Goal: Task Accomplishment & Management: Complete application form

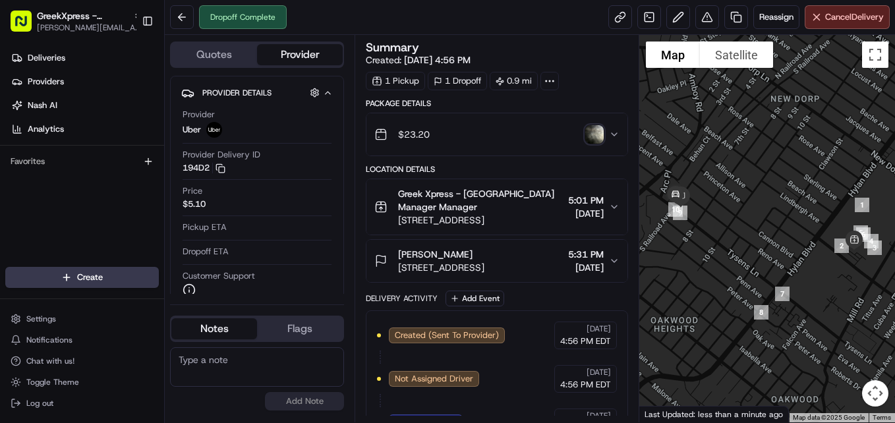
click at [140, 279] on html "GreekXpress - [GEOGRAPHIC_DATA] [EMAIL_ADDRESS][DOMAIN_NAME] Toggle Sidebar Del…" at bounding box center [447, 211] width 895 height 423
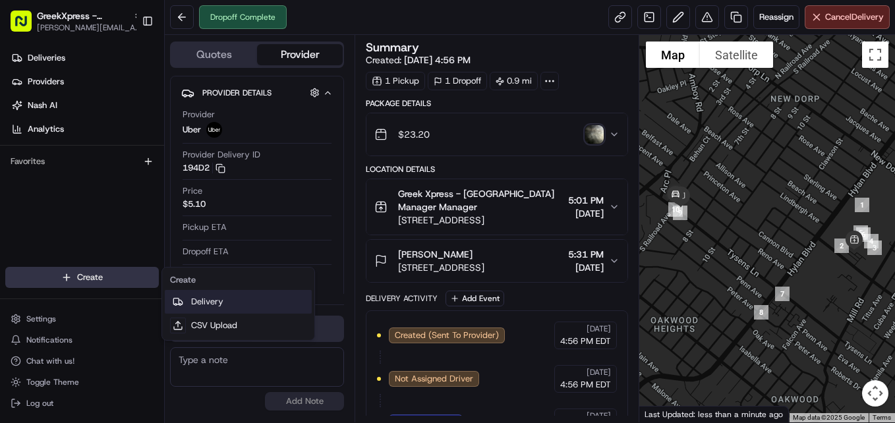
click at [229, 299] on link "Delivery" at bounding box center [238, 302] width 147 height 24
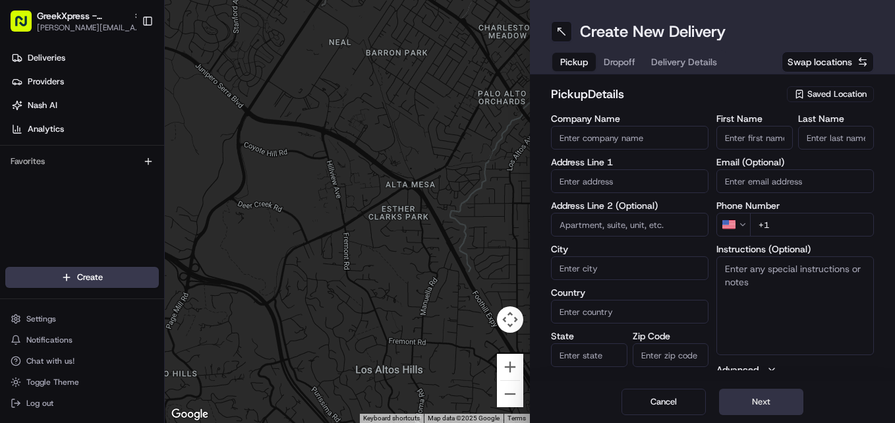
click at [778, 402] on button "Next" at bounding box center [761, 402] width 84 height 26
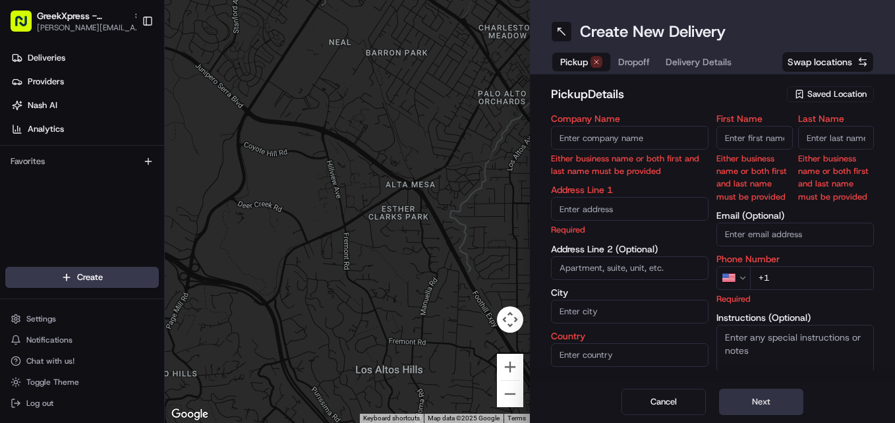
click at [770, 390] on button "Next" at bounding box center [761, 402] width 84 height 26
click at [838, 100] on span "Saved Location" at bounding box center [836, 94] width 59 height 12
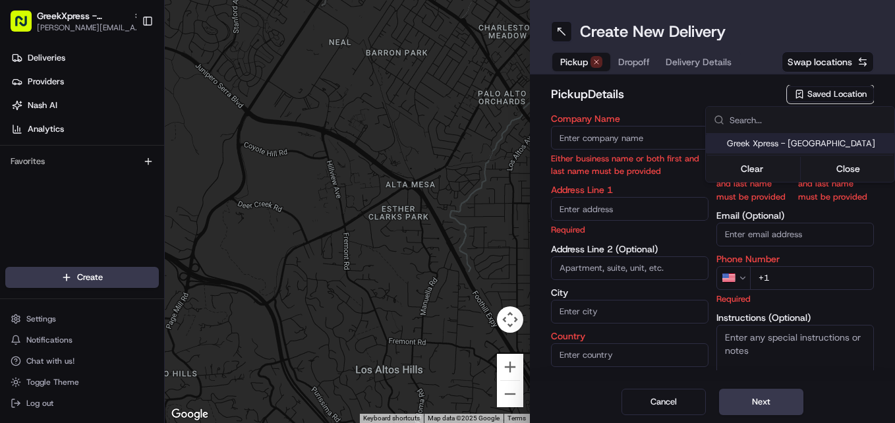
click at [807, 144] on span "Greek Xpress - [GEOGRAPHIC_DATA]" at bounding box center [808, 144] width 162 height 12
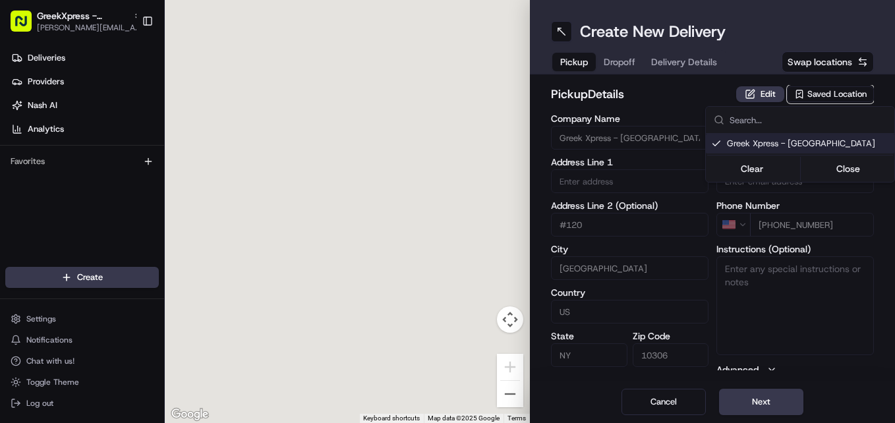
type input "Greek Xpress - [GEOGRAPHIC_DATA]"
type input "[STREET_ADDRESS]"
type input "#120"
type input "[GEOGRAPHIC_DATA]"
type input "US"
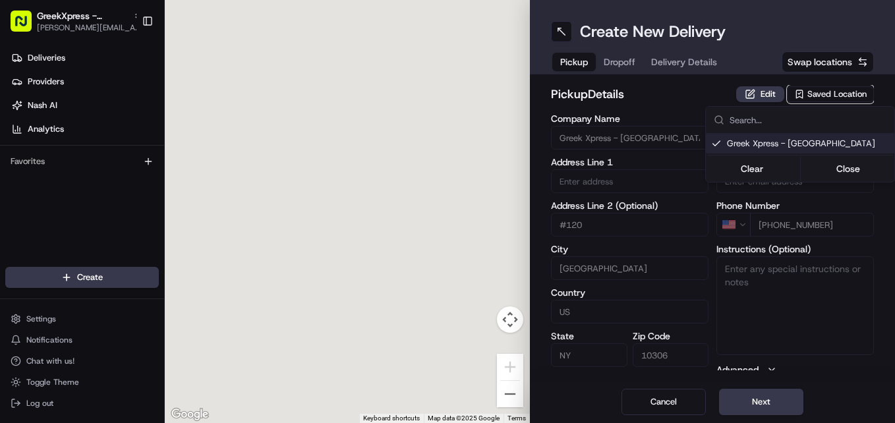
type input "NY"
type input "10306"
type input "Manager"
type input "[PHONE_NUMBER]"
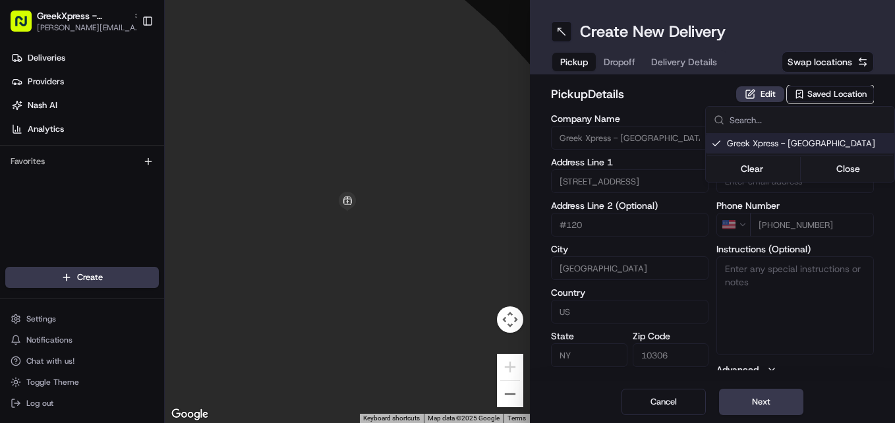
click at [758, 413] on html "GreekXpress - [GEOGRAPHIC_DATA] [EMAIL_ADDRESS][DOMAIN_NAME] Toggle Sidebar Del…" at bounding box center [447, 211] width 895 height 423
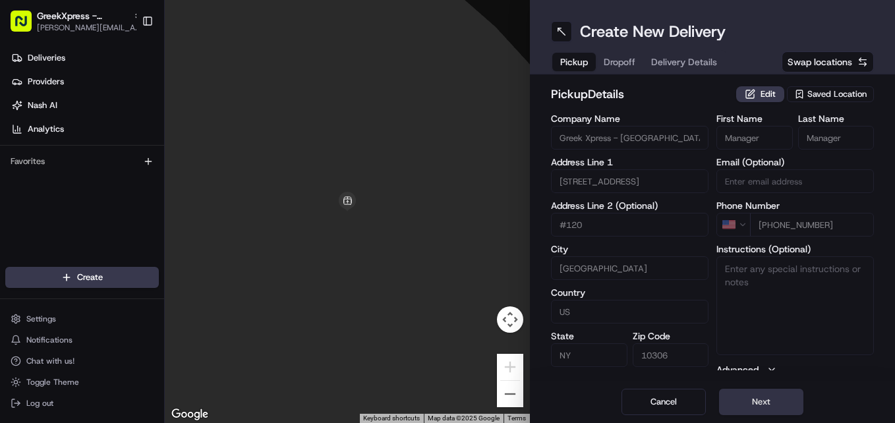
click at [763, 393] on button "Next" at bounding box center [761, 402] width 84 height 26
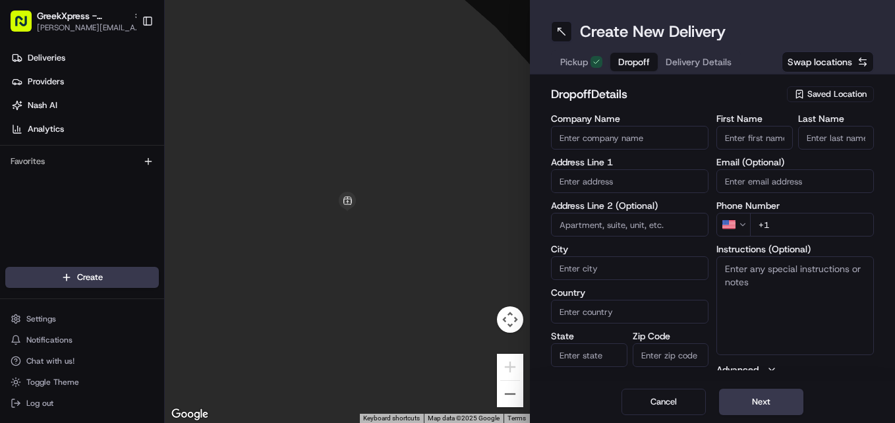
click at [774, 139] on input "First Name" at bounding box center [754, 138] width 76 height 24
type input "[PERSON_NAME]"
click at [860, 142] on input "Last Name" at bounding box center [836, 138] width 76 height 24
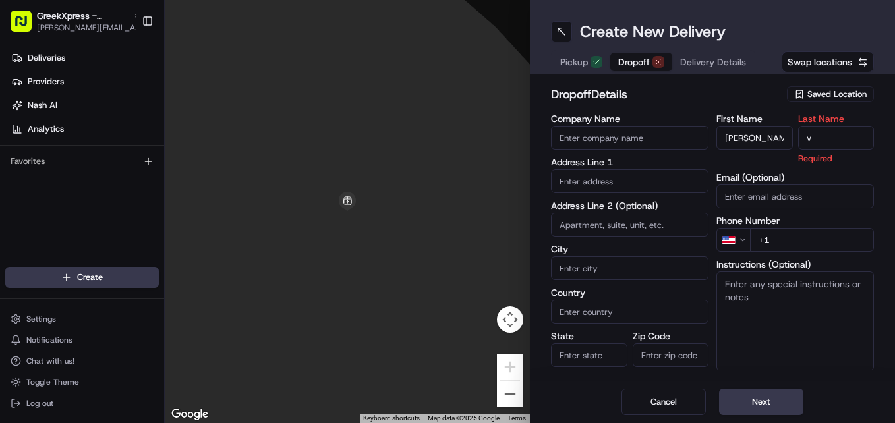
type input "v"
click at [604, 178] on input "text" at bounding box center [630, 181] width 158 height 24
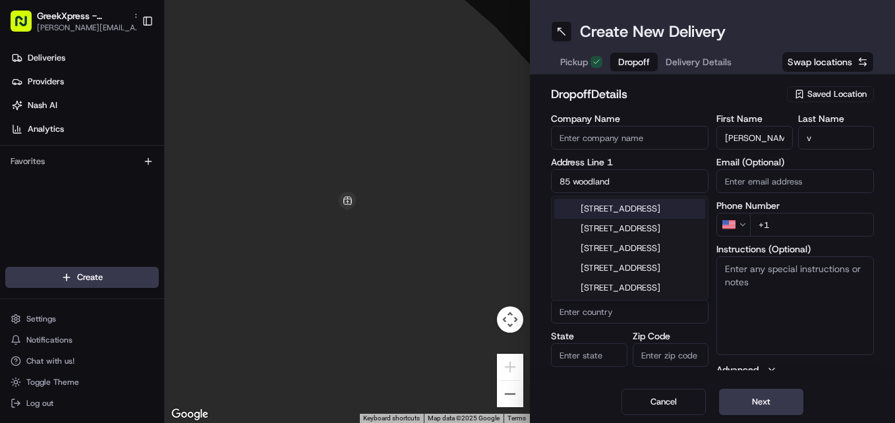
click at [664, 207] on div "[STREET_ADDRESS]" at bounding box center [629, 209] width 151 height 20
type input "[STREET_ADDRESS]"
type input "[GEOGRAPHIC_DATA]"
type input "NY"
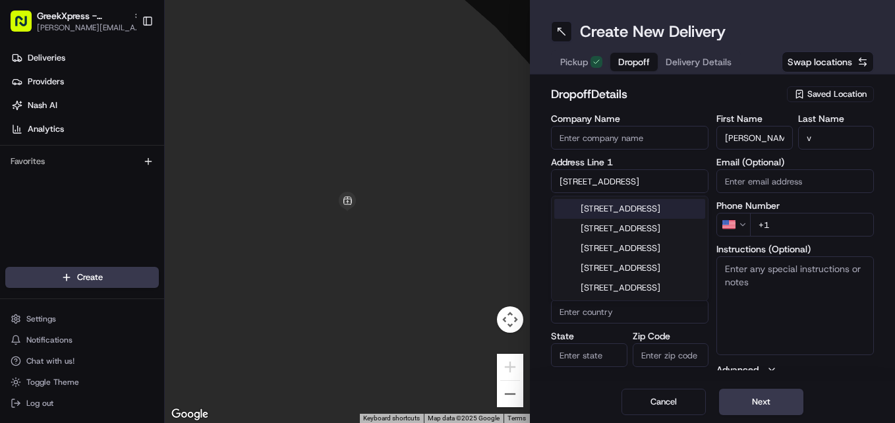
type input "10308"
type input "[STREET_ADDRESS]"
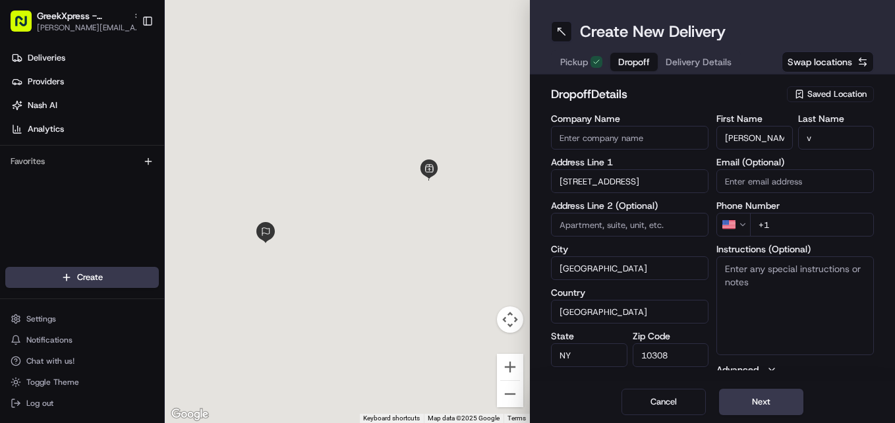
click at [811, 226] on input "+1" at bounding box center [812, 225] width 124 height 24
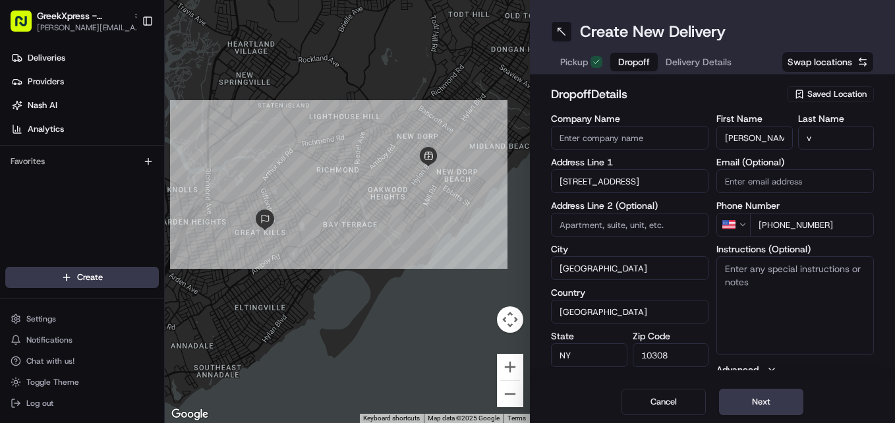
type input "[PHONE_NUMBER]"
click at [777, 401] on button "Next" at bounding box center [761, 402] width 84 height 26
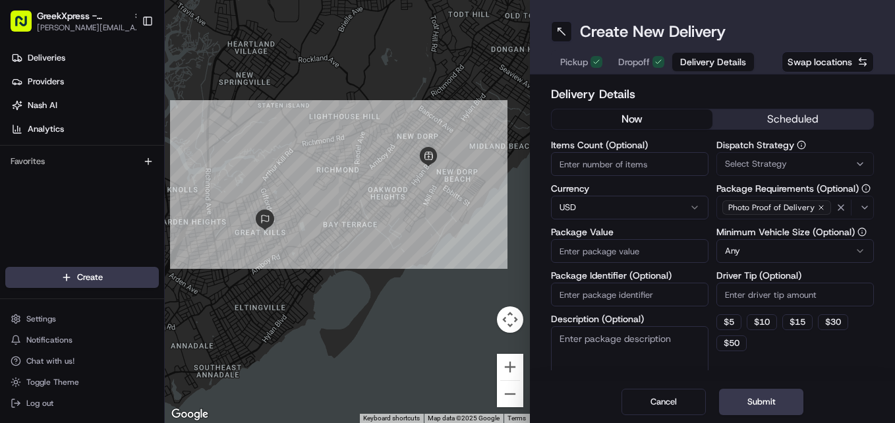
click at [786, 292] on input "Driver Tip (Optional)" at bounding box center [795, 295] width 158 height 24
type input "3.72"
click at [668, 248] on input "Package Value" at bounding box center [630, 251] width 158 height 24
type input "22.80"
click at [772, 395] on button "Submit" at bounding box center [761, 402] width 84 height 26
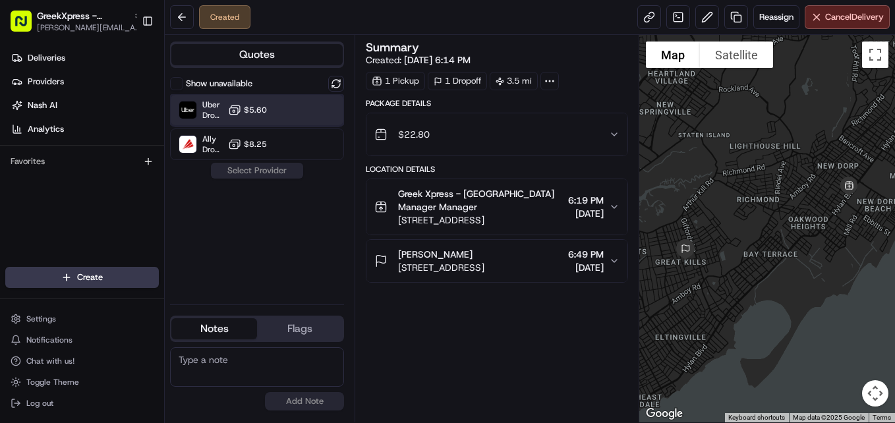
click at [202, 108] on span "Uber" at bounding box center [212, 105] width 20 height 11
click at [227, 177] on button "Assign Provider" at bounding box center [257, 171] width 94 height 16
